Goal: Find specific page/section: Find specific page/section

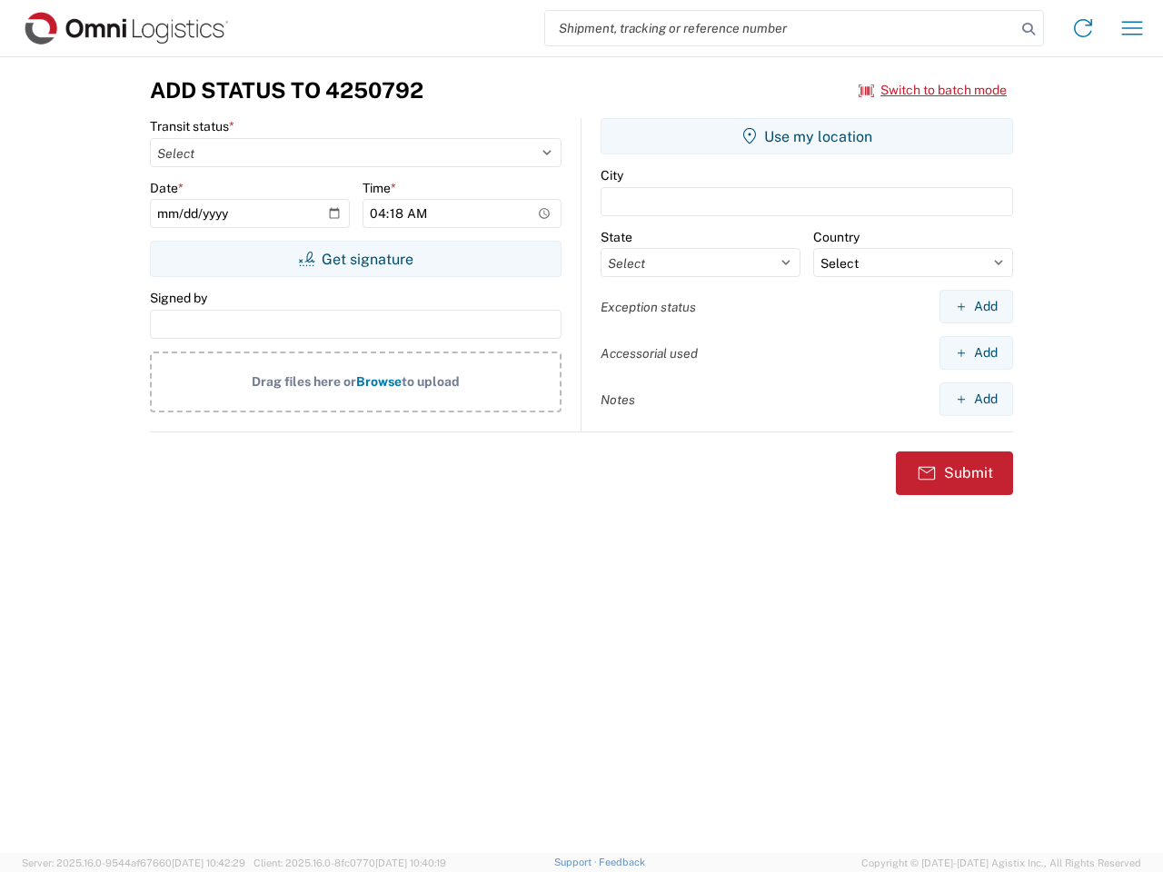
click at [780, 28] on input "search" at bounding box center [780, 28] width 471 height 35
click at [1028, 29] on icon at bounding box center [1028, 28] width 25 height 25
click at [1083, 28] on icon at bounding box center [1082, 28] width 29 height 29
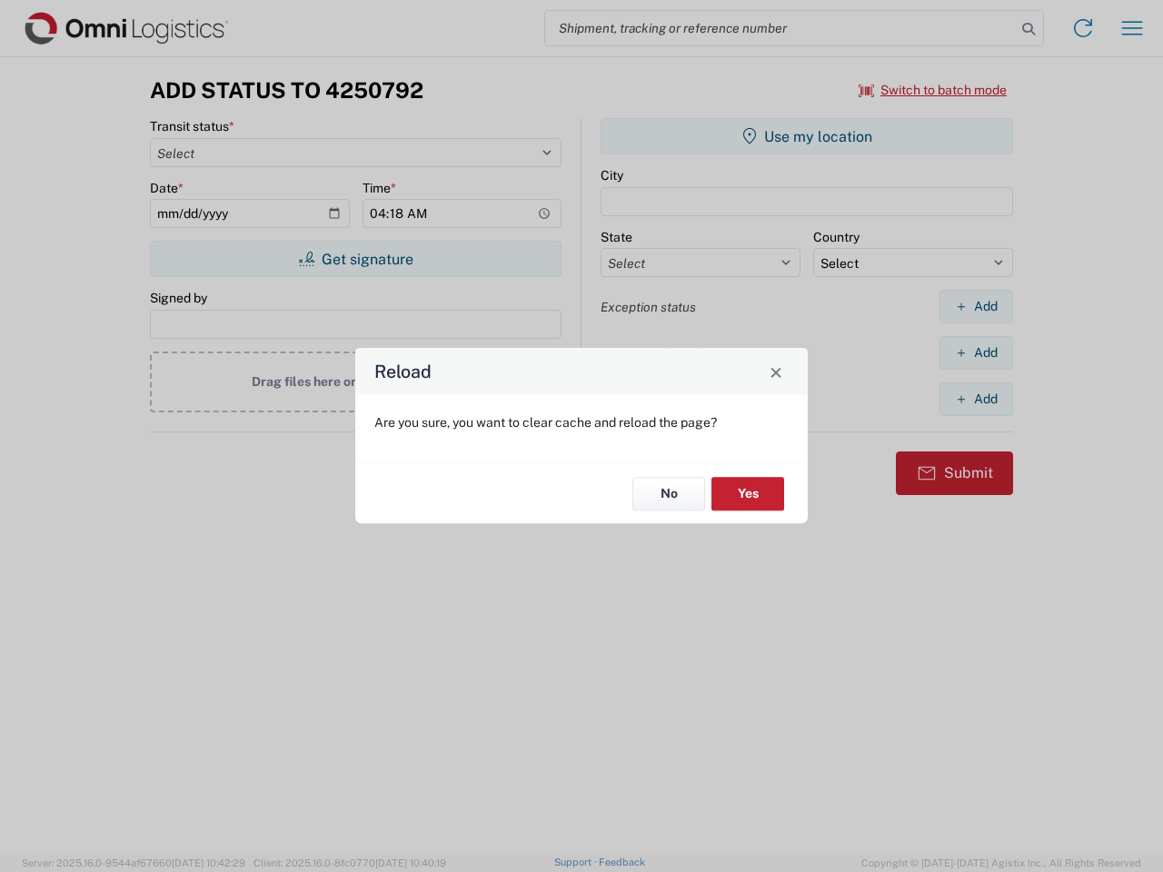
click at [1132, 28] on div "Reload Are you sure, you want to clear cache and reload the page? No Yes" at bounding box center [581, 436] width 1163 height 872
click at [933, 90] on div "Reload Are you sure, you want to clear cache and reload the page? No Yes" at bounding box center [581, 436] width 1163 height 872
click at [355, 259] on div "Reload Are you sure, you want to clear cache and reload the page? No Yes" at bounding box center [581, 436] width 1163 height 872
click at [807, 136] on div "Reload Are you sure, you want to clear cache and reload the page? No Yes" at bounding box center [581, 436] width 1163 height 872
click at [976, 306] on div "Reload Are you sure, you want to clear cache and reload the page? No Yes" at bounding box center [581, 436] width 1163 height 872
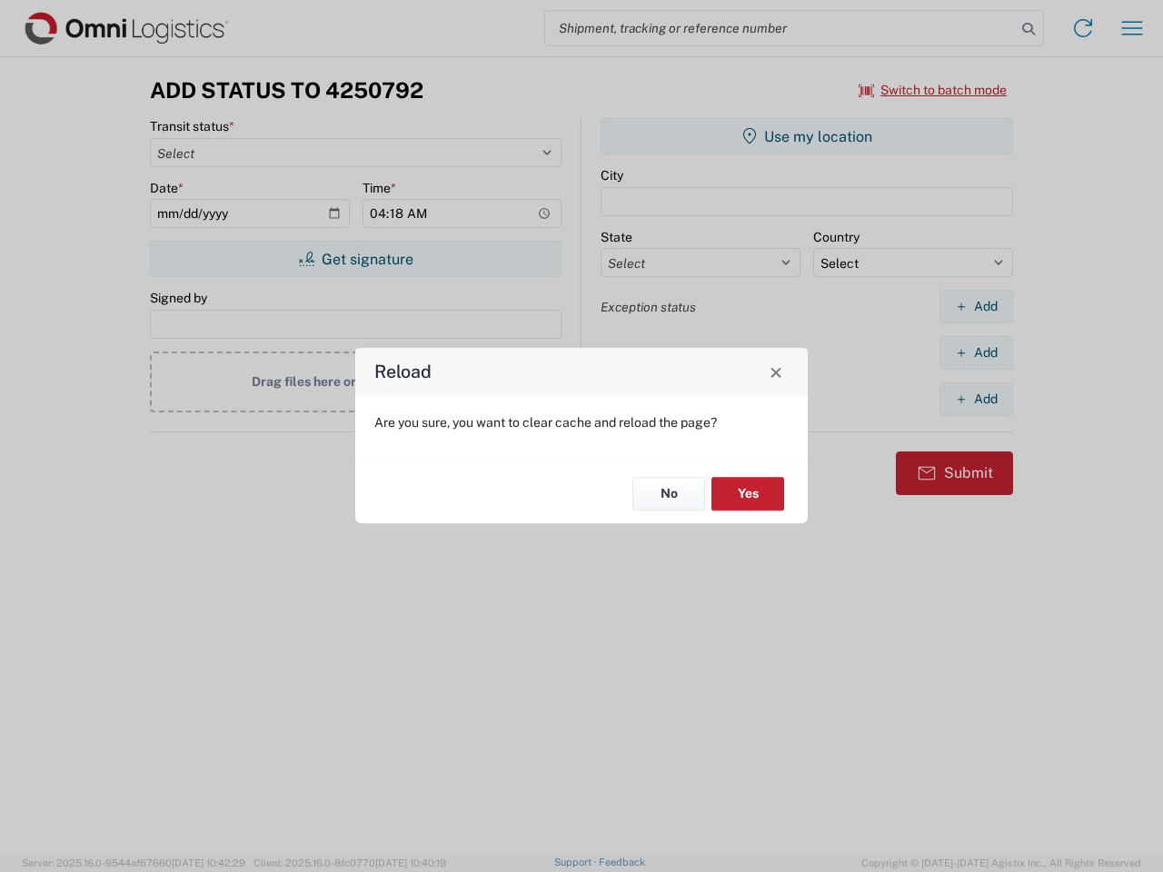
click at [976, 352] on div "Reload Are you sure, you want to clear cache and reload the page? No Yes" at bounding box center [581, 436] width 1163 height 872
click at [976, 399] on div "Reload Are you sure, you want to clear cache and reload the page? No Yes" at bounding box center [581, 436] width 1163 height 872
